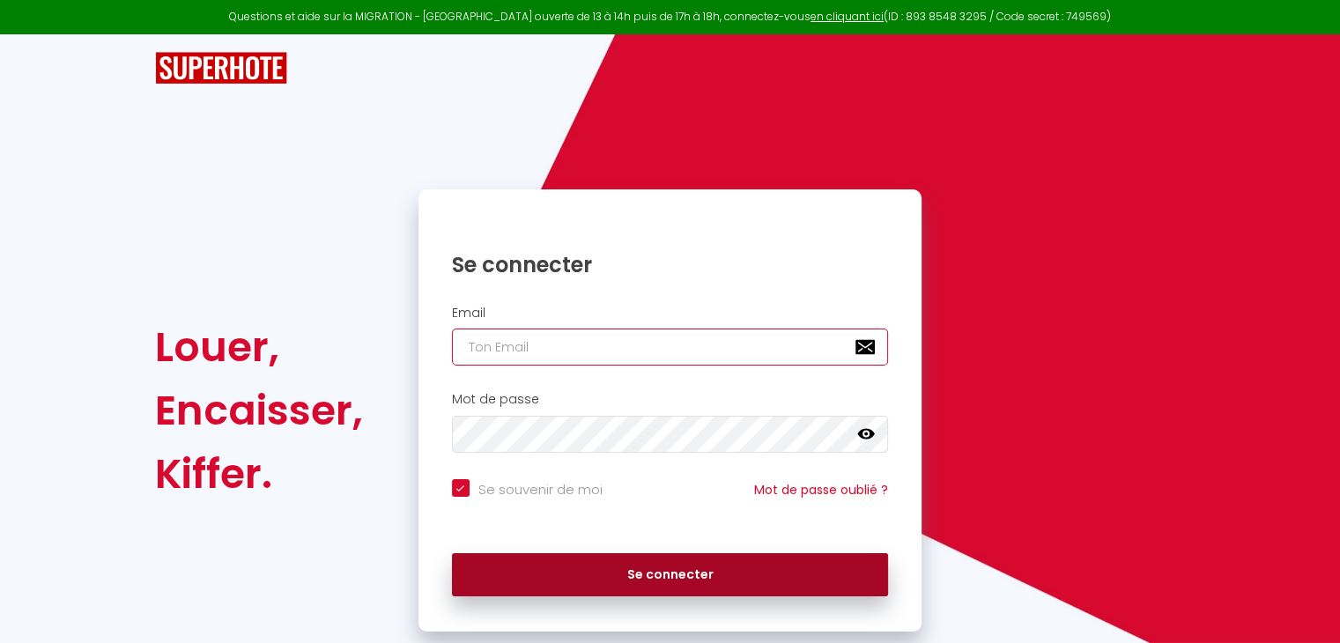
type input "[EMAIL_ADDRESS][DOMAIN_NAME]"
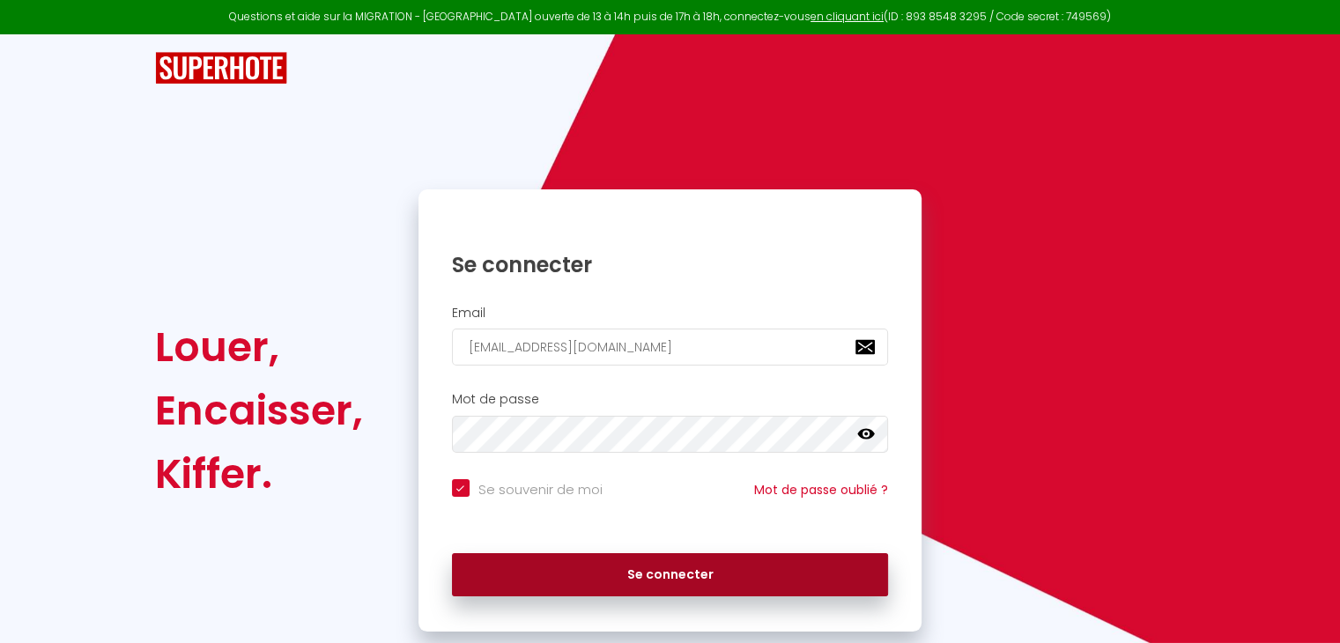
click at [603, 579] on button "Se connecter" at bounding box center [670, 575] width 437 height 44
checkbox input "true"
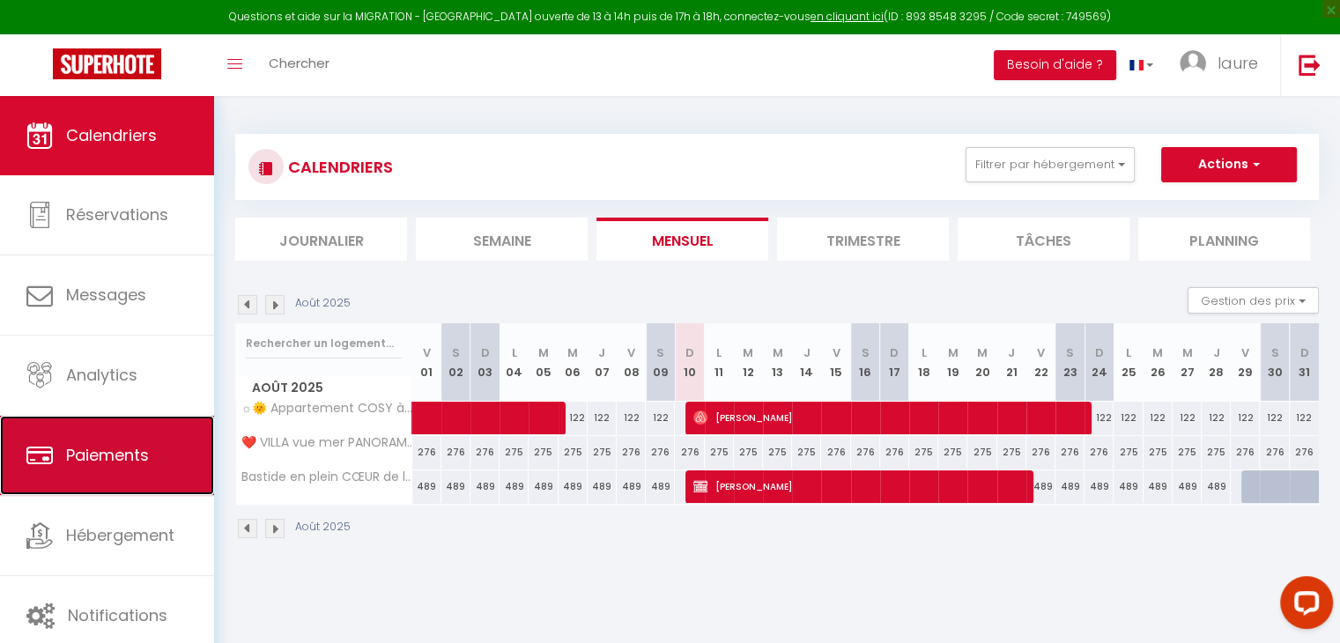
click at [121, 469] on link "Paiements" at bounding box center [107, 455] width 214 height 79
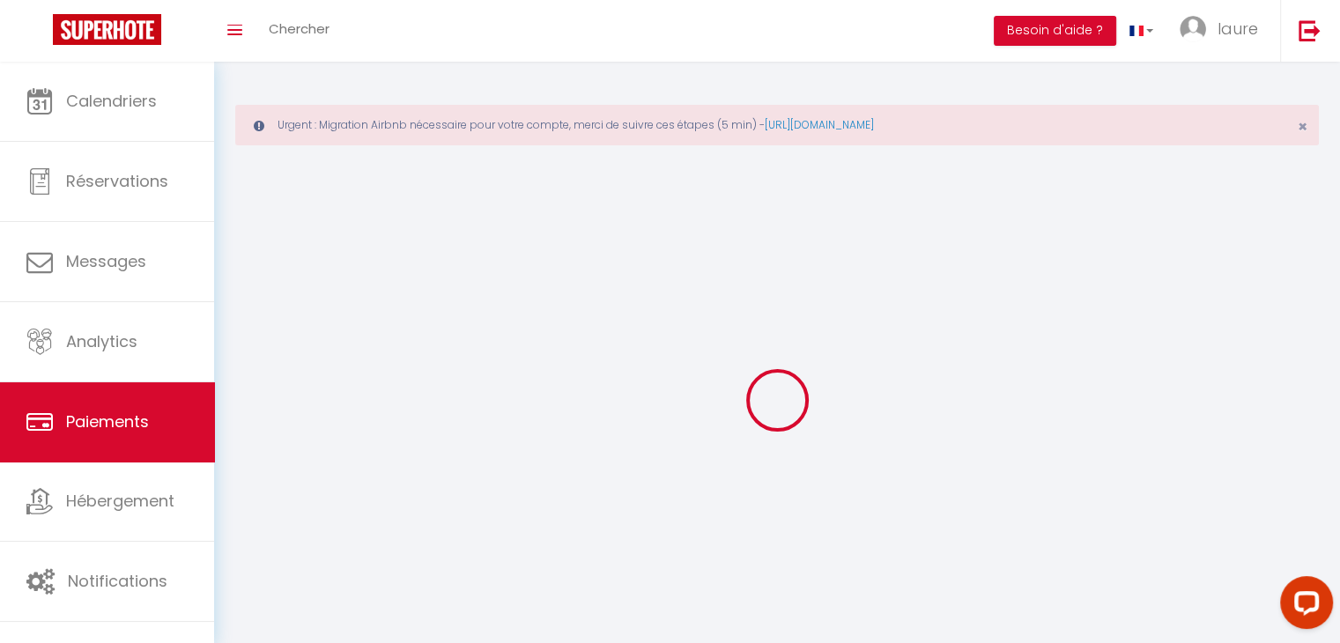
select select "2"
select select "0"
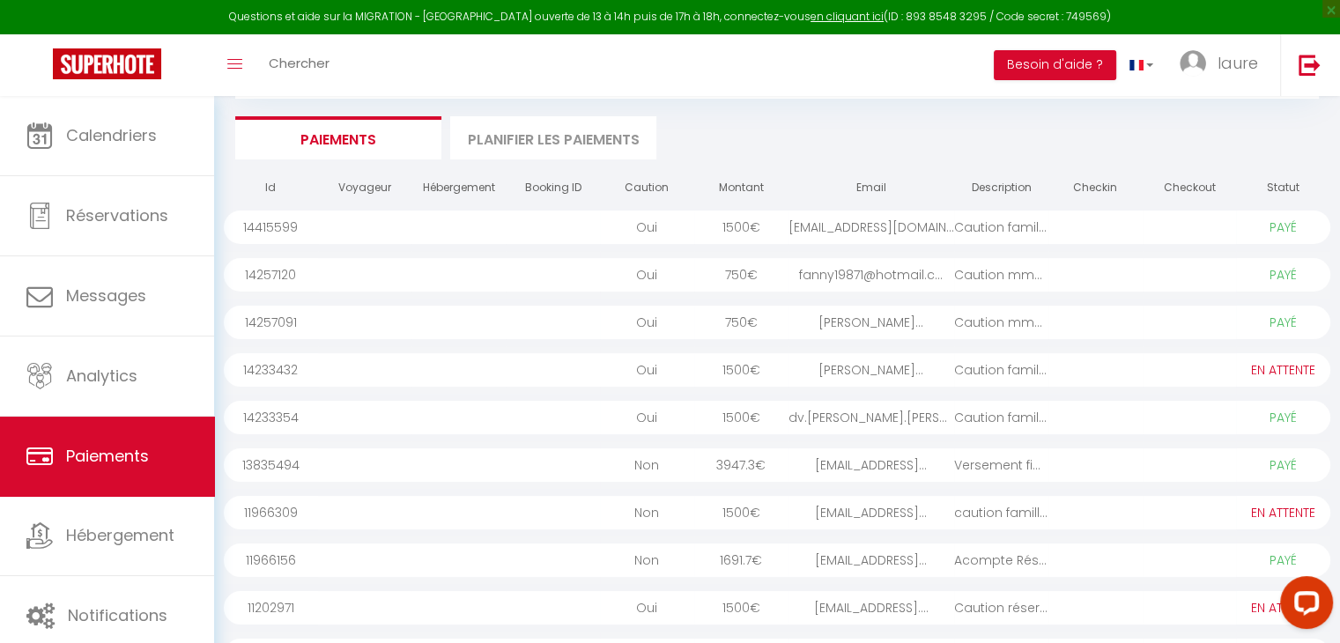
scroll to position [176, 0]
click at [881, 508] on div "[EMAIL_ADDRESS]..." at bounding box center [871, 512] width 166 height 33
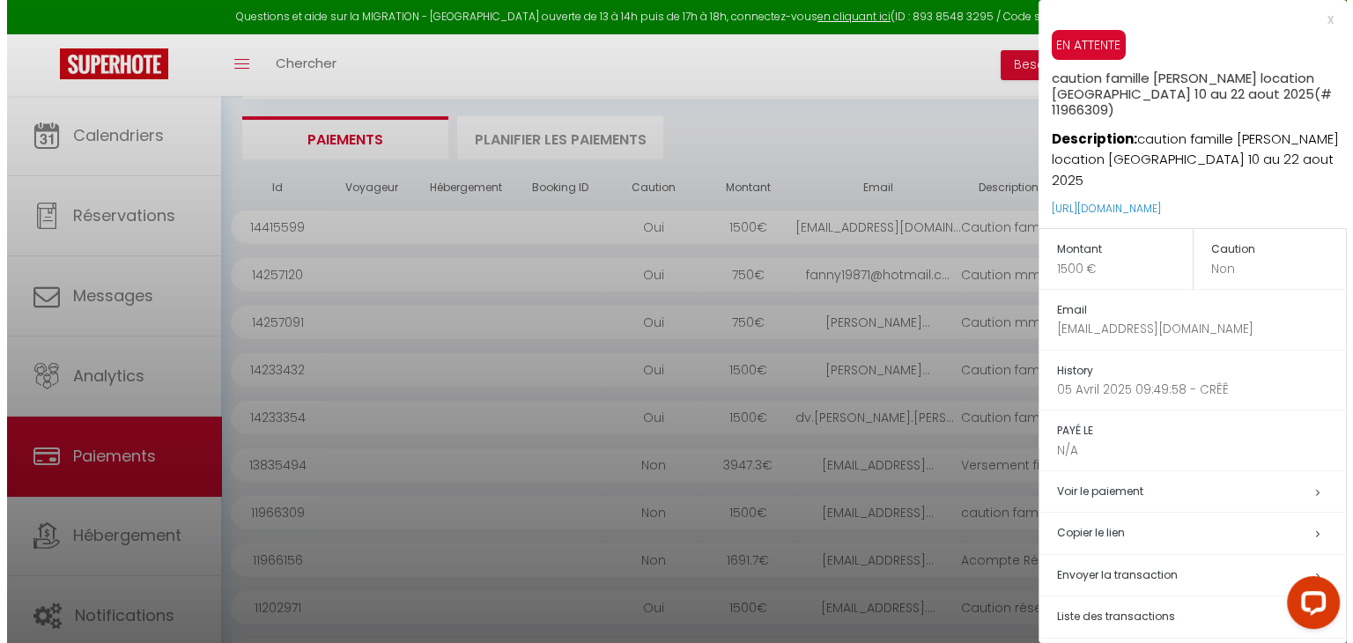
scroll to position [56, 0]
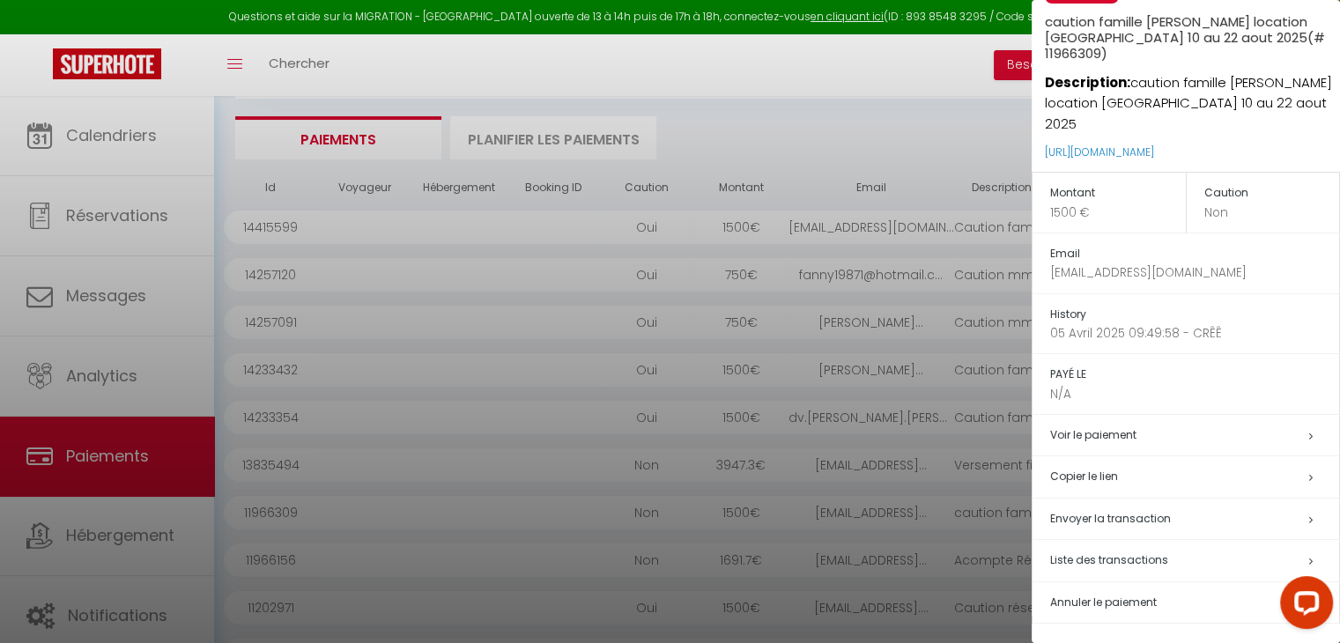
click at [1153, 522] on span "Envoyer la transaction" at bounding box center [1110, 518] width 121 height 15
type input "[EMAIL_ADDRESS][DOMAIN_NAME]"
type input "caution famille [PERSON_NAME] location [GEOGRAPHIC_DATA] 10 au 22 aout 2025 - c…"
type textarea "Bonjour, Nous vous invitons à cliquer sur le lien ci-dessous pour effectuer le …"
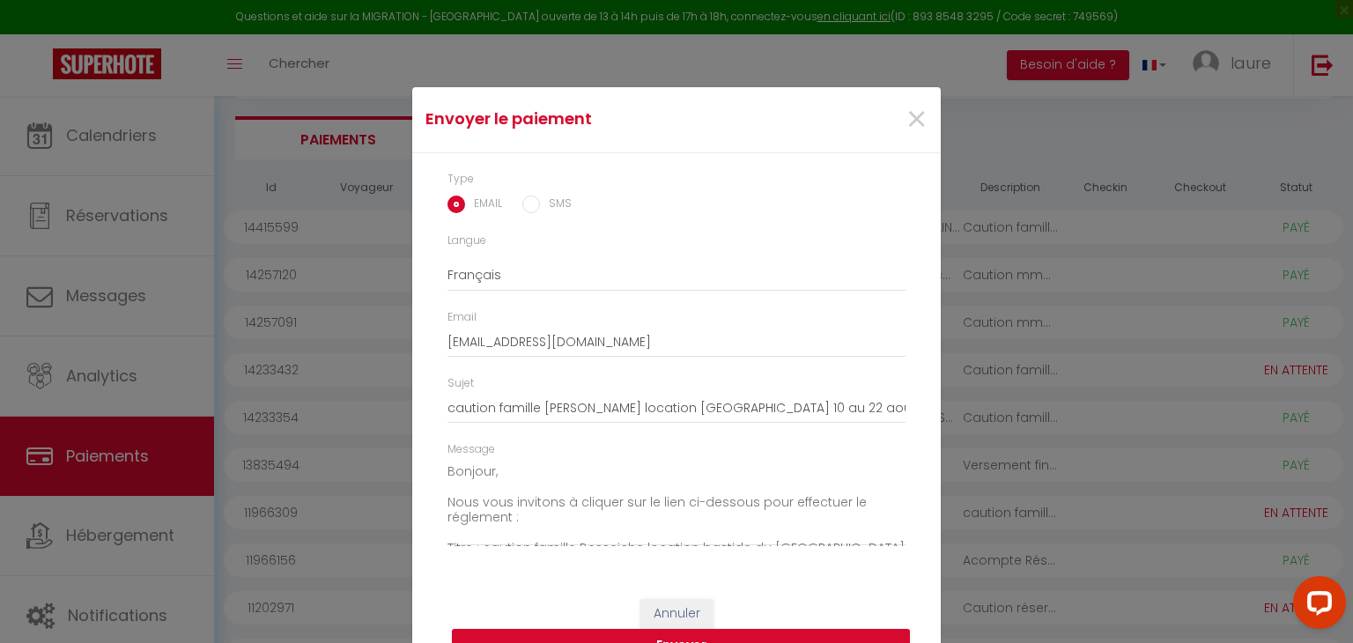
scroll to position [28, 0]
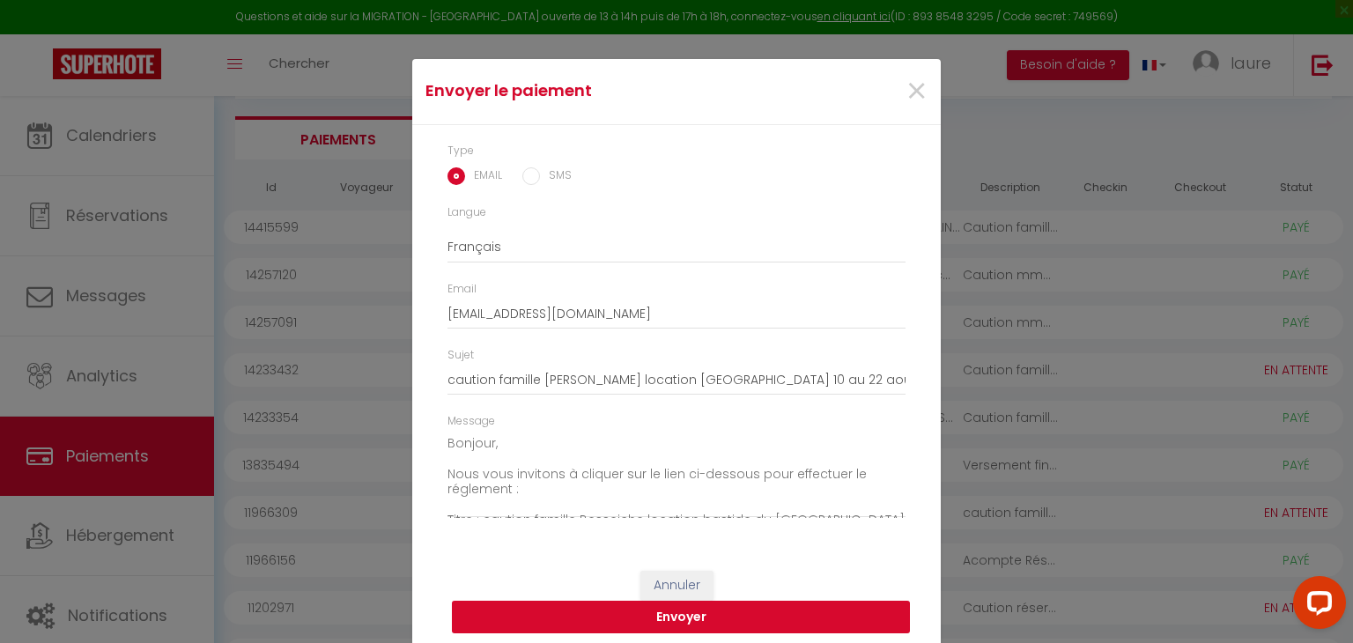
click at [691, 621] on button "Envoyer" at bounding box center [681, 617] width 458 height 33
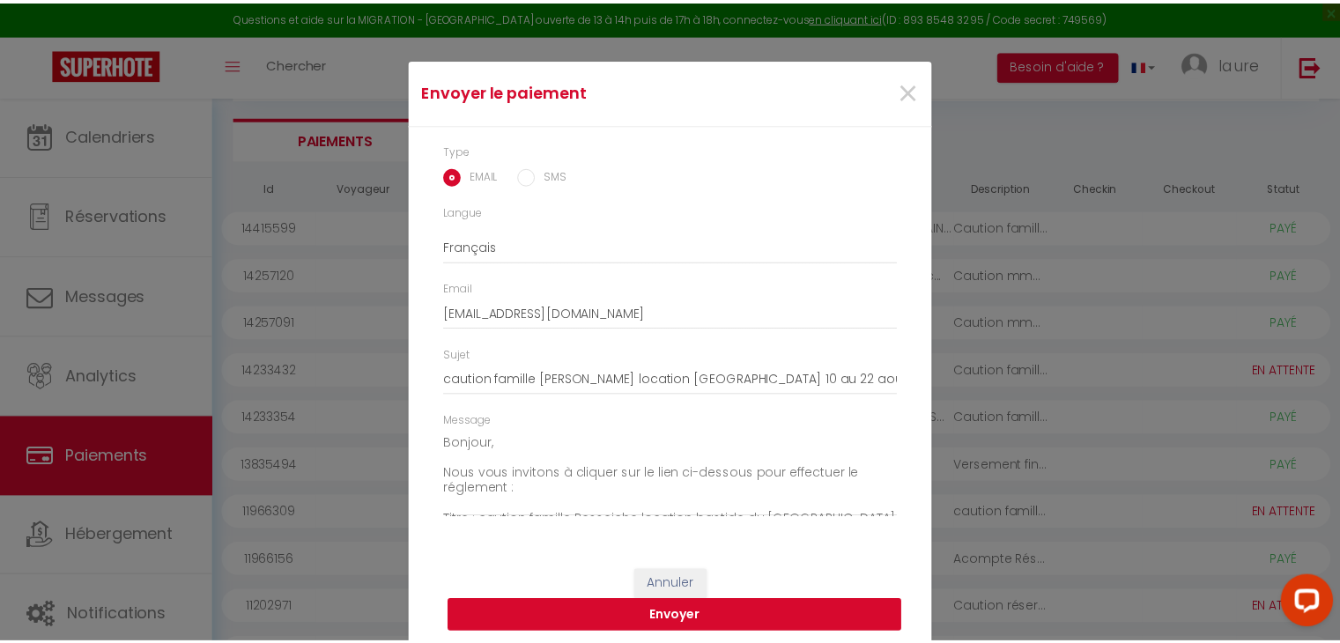
scroll to position [6, 0]
